Goal: Communication & Community: Share content

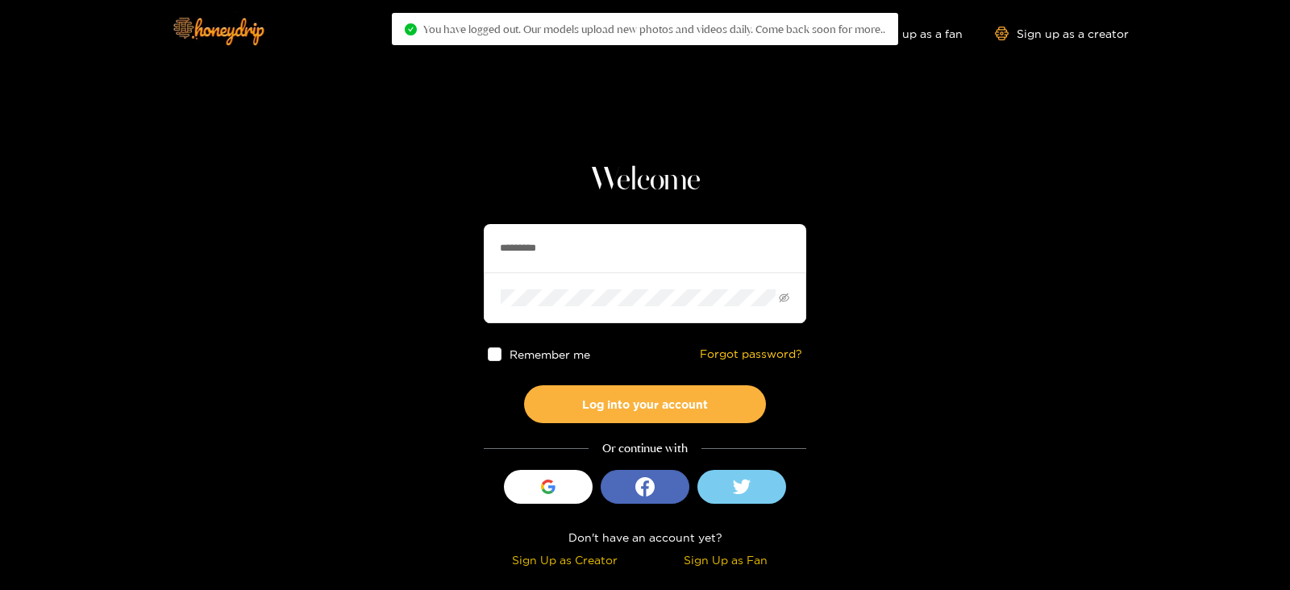
drag, startPoint x: 578, startPoint y: 251, endPoint x: 359, endPoint y: 270, distance: 220.1
click at [359, 270] on section "Welcome ********* Remember me Forgot password? Log into your account Or continu…" at bounding box center [645, 286] width 1290 height 573
type input "******"
click at [524, 385] on button "Log into your account" at bounding box center [645, 404] width 242 height 38
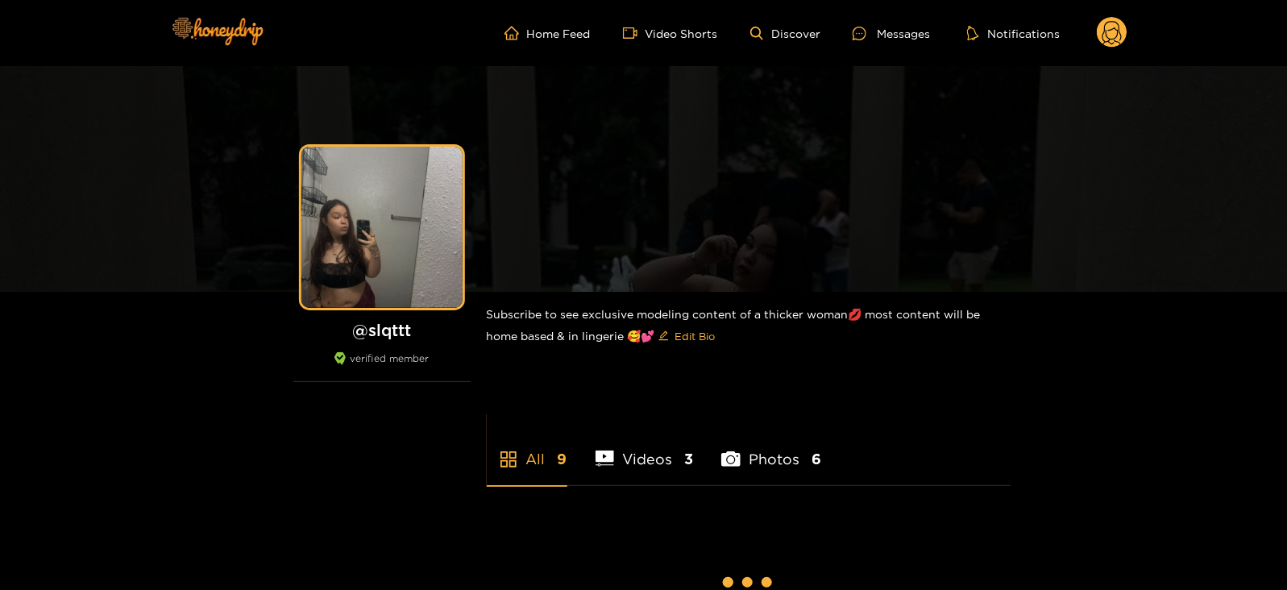
click at [882, 38] on div "Messages" at bounding box center [891, 33] width 77 height 19
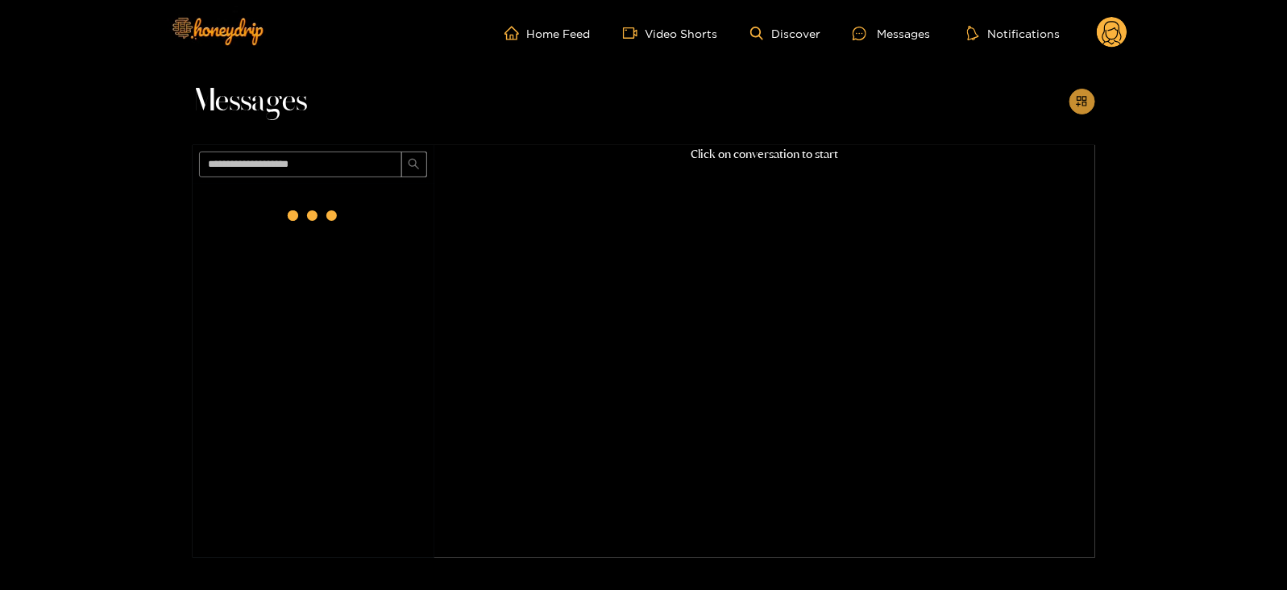
click at [1085, 98] on icon "appstore-add" at bounding box center [1082, 101] width 12 height 12
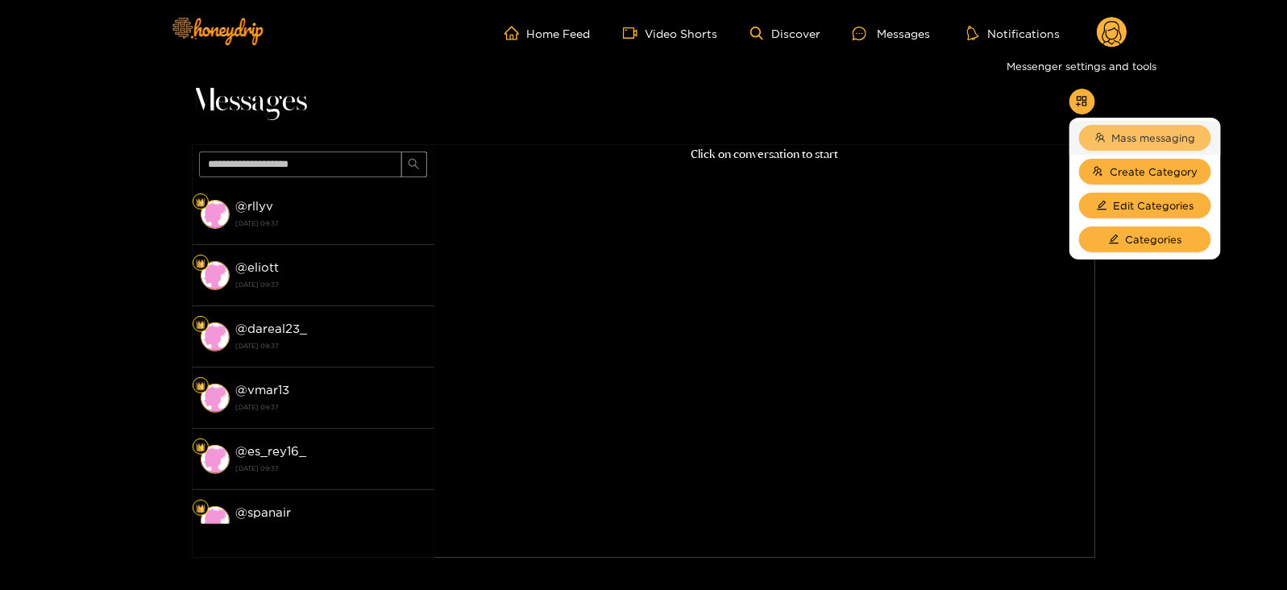
click at [1108, 133] on button "Mass messaging" at bounding box center [1145, 138] width 132 height 26
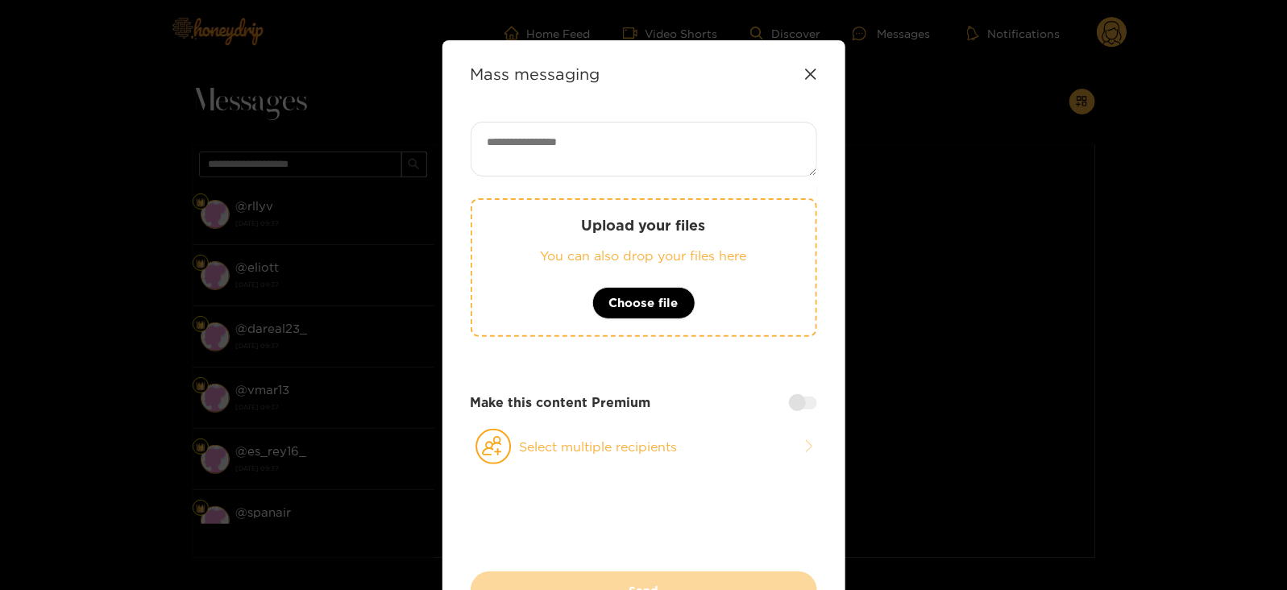
click at [712, 149] on textarea at bounding box center [644, 149] width 347 height 55
paste textarea "**********"
type textarea "**********"
click at [508, 461] on icon at bounding box center [494, 446] width 36 height 35
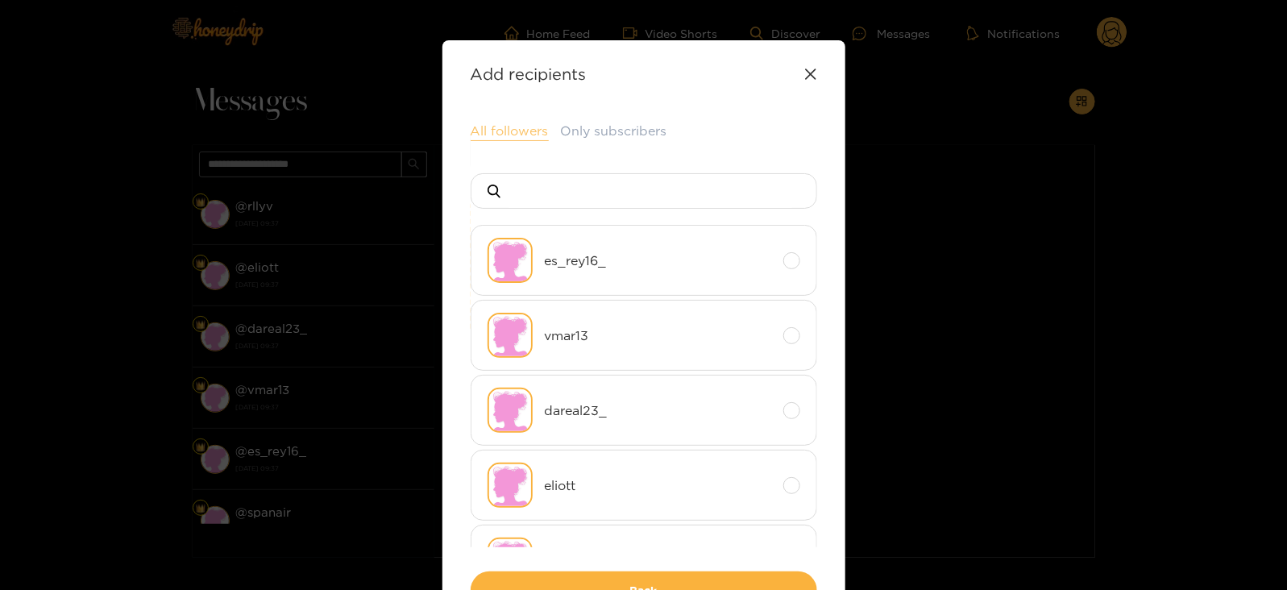
click at [500, 124] on button "All followers" at bounding box center [510, 131] width 78 height 19
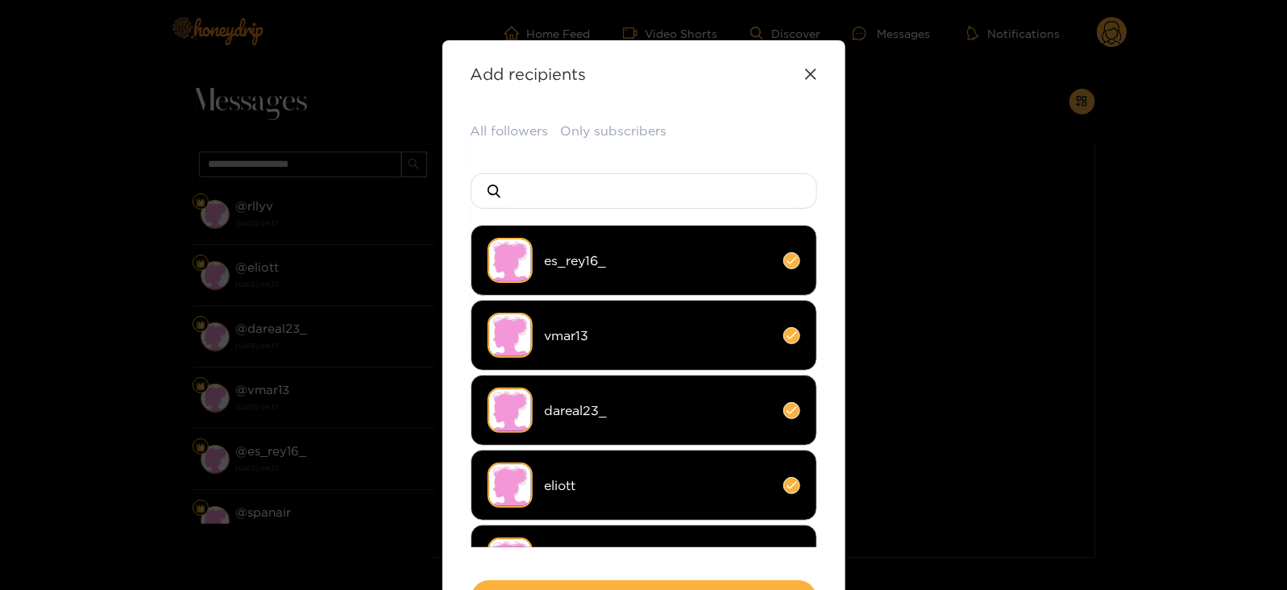
scroll to position [119, 0]
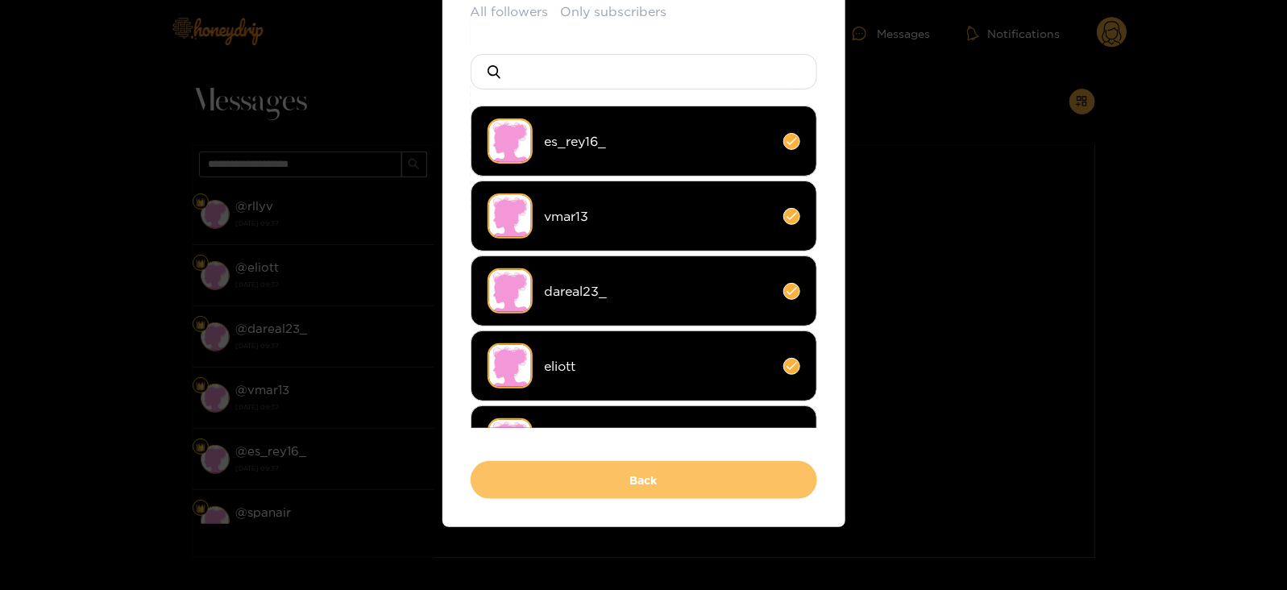
click at [489, 489] on button "Back" at bounding box center [644, 480] width 347 height 38
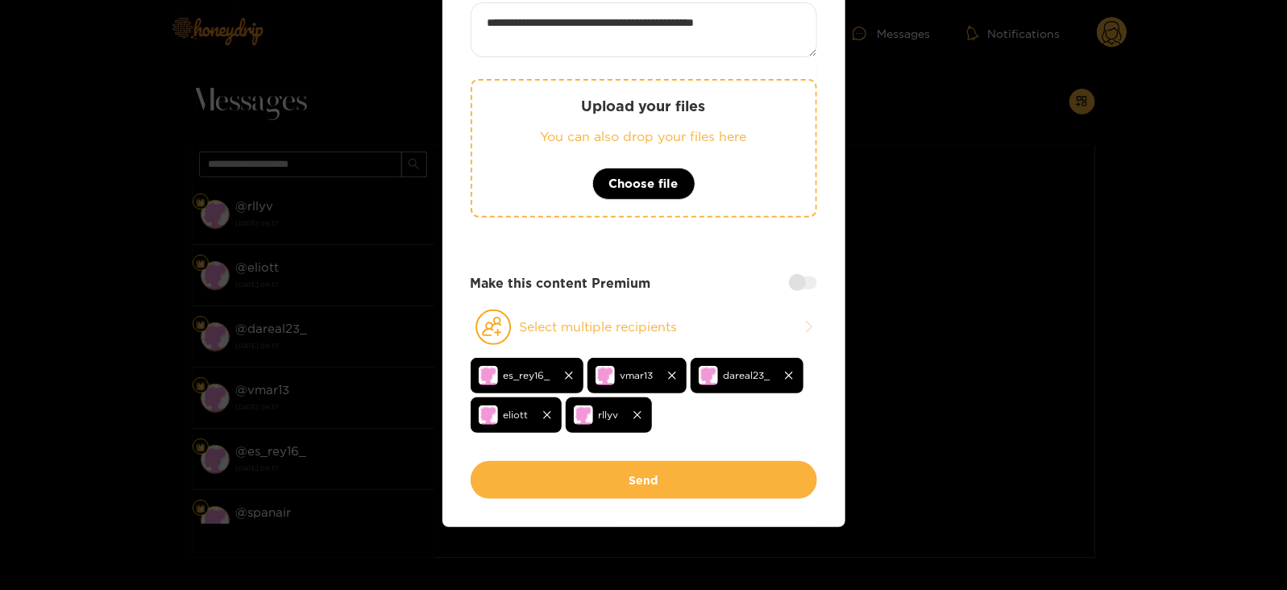
click at [489, 489] on button "Send" at bounding box center [644, 480] width 347 height 38
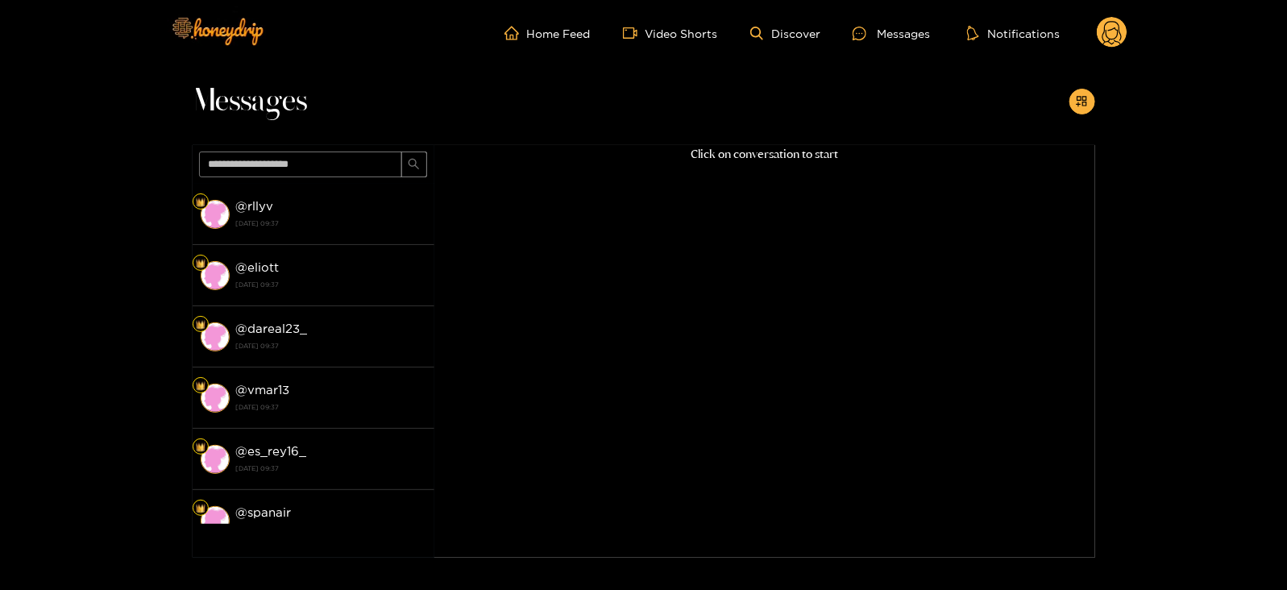
scroll to position [112, 0]
click at [1117, 35] on icon at bounding box center [1112, 35] width 19 height 28
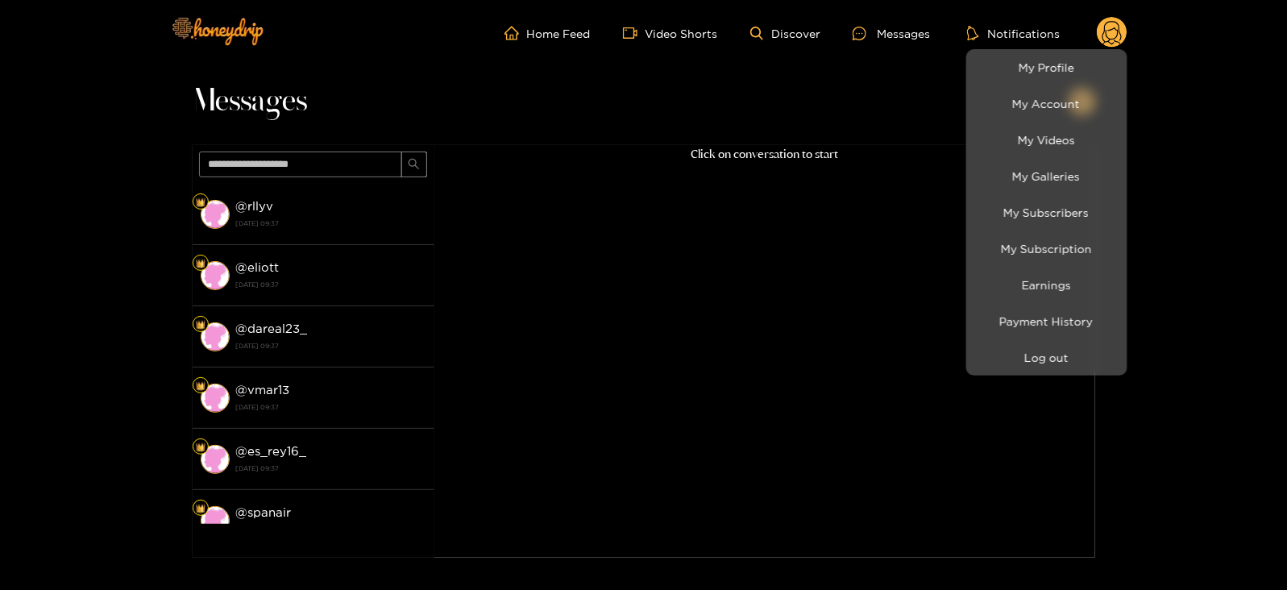
click at [983, 376] on div at bounding box center [643, 295] width 1287 height 590
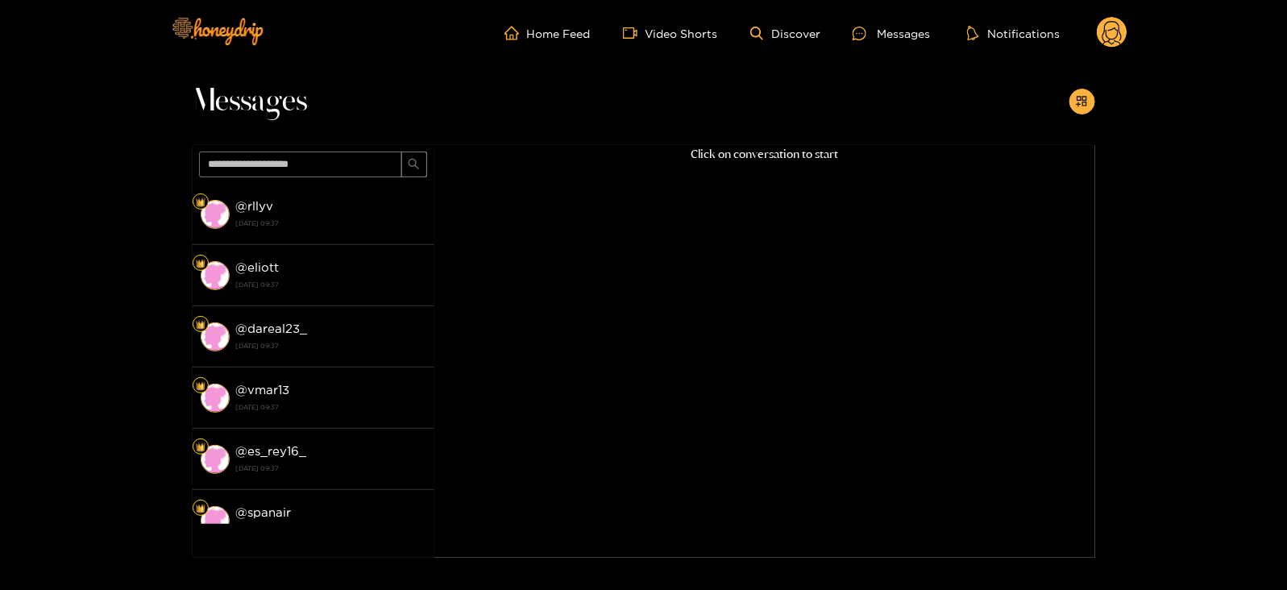
click at [1125, 31] on circle at bounding box center [1112, 32] width 31 height 31
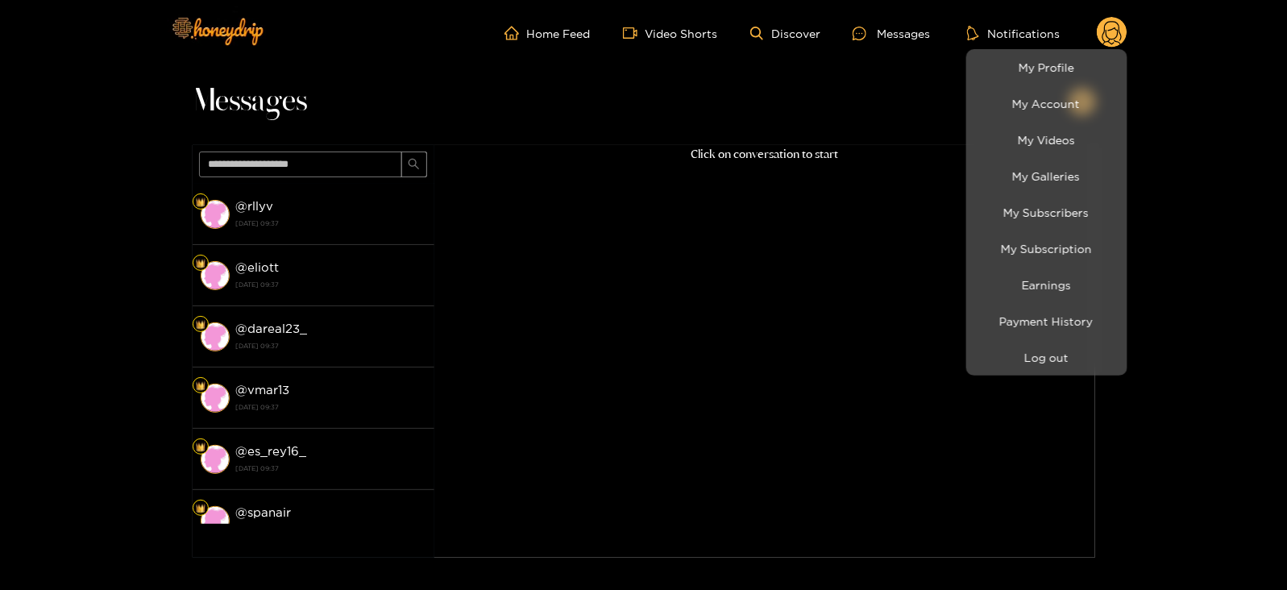
click at [1023, 340] on li "Log out" at bounding box center [1047, 357] width 161 height 36
click at [1008, 352] on button "Log out" at bounding box center [1047, 357] width 153 height 28
